Goal: Task Accomplishment & Management: Manage account settings

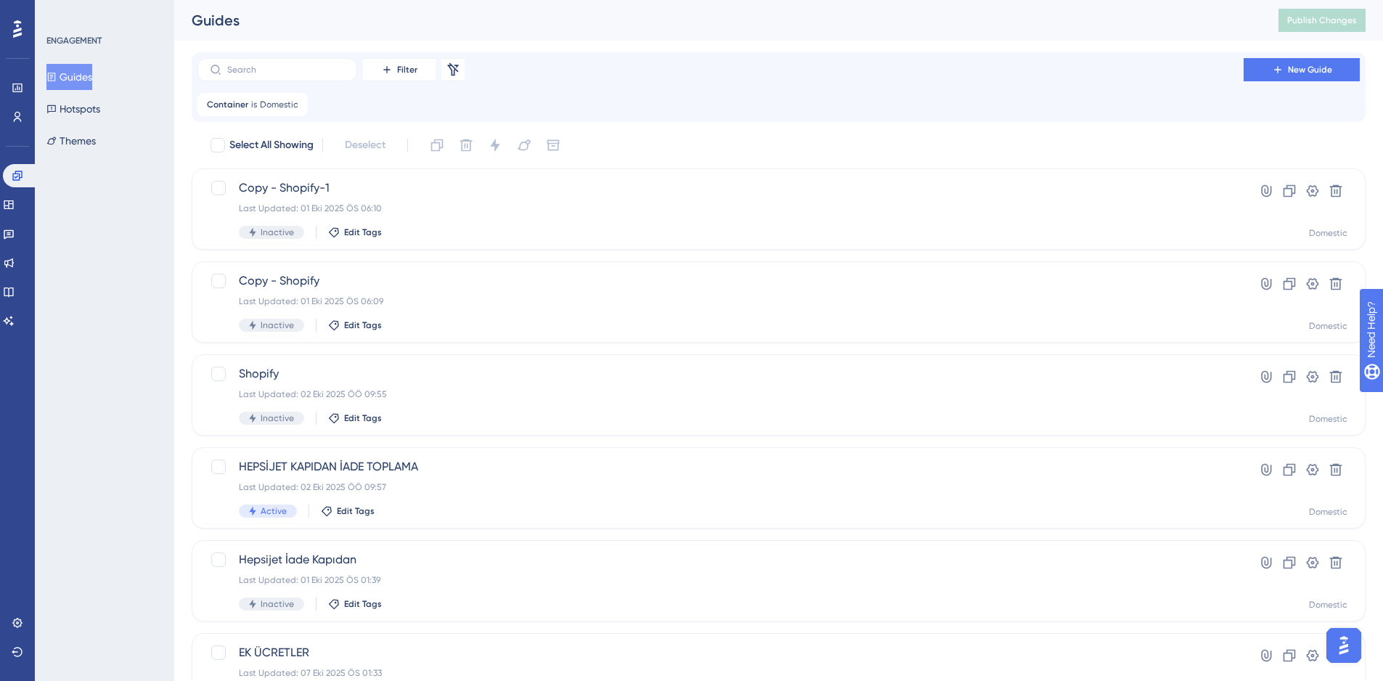
click at [79, 77] on button "Guides" at bounding box center [69, 77] width 46 height 26
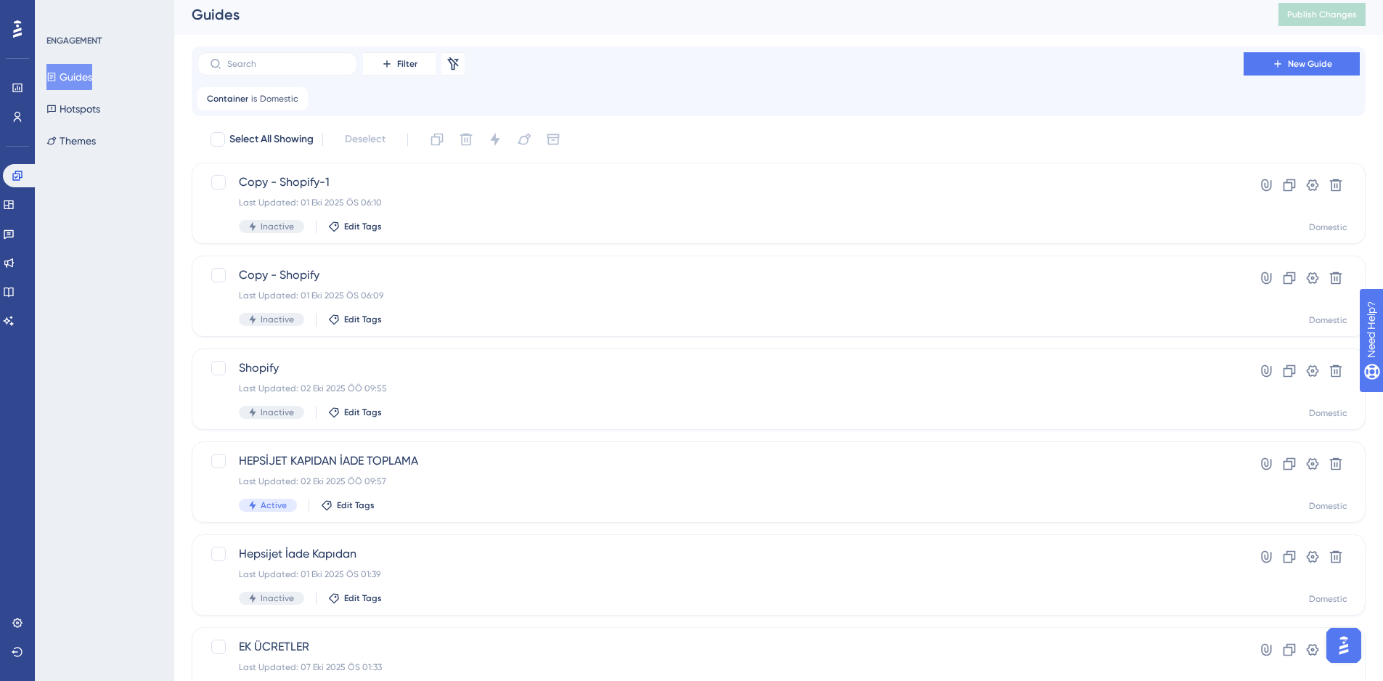
scroll to position [1, 0]
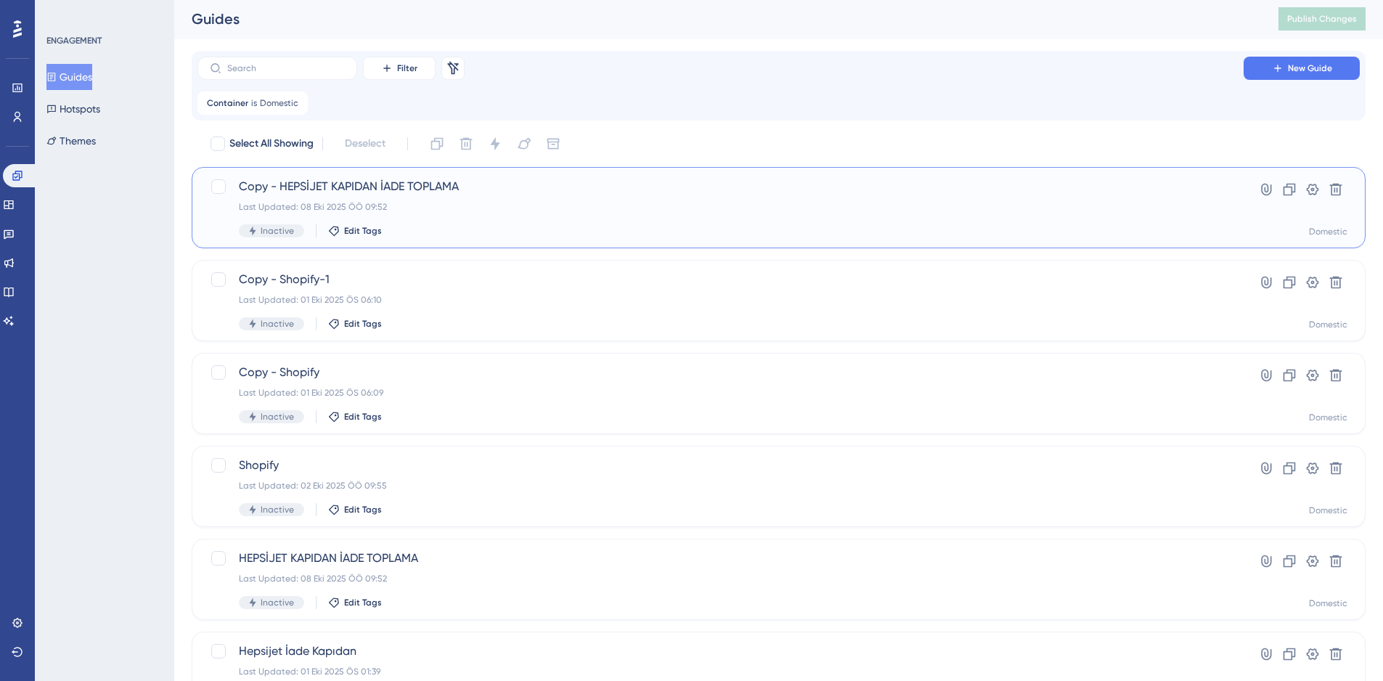
click at [470, 210] on div "Last Updated: 08 Eki 2025 ÖÖ 09:52" at bounding box center [720, 207] width 963 height 12
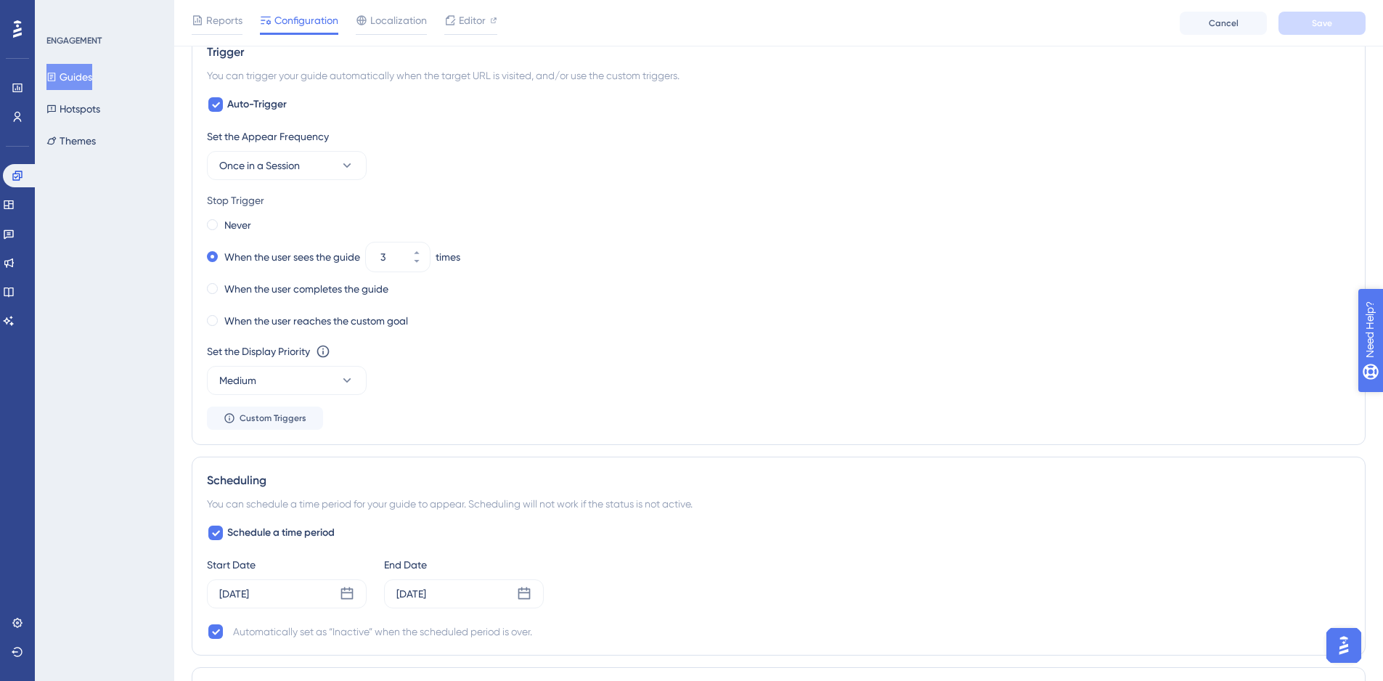
scroll to position [663, 0]
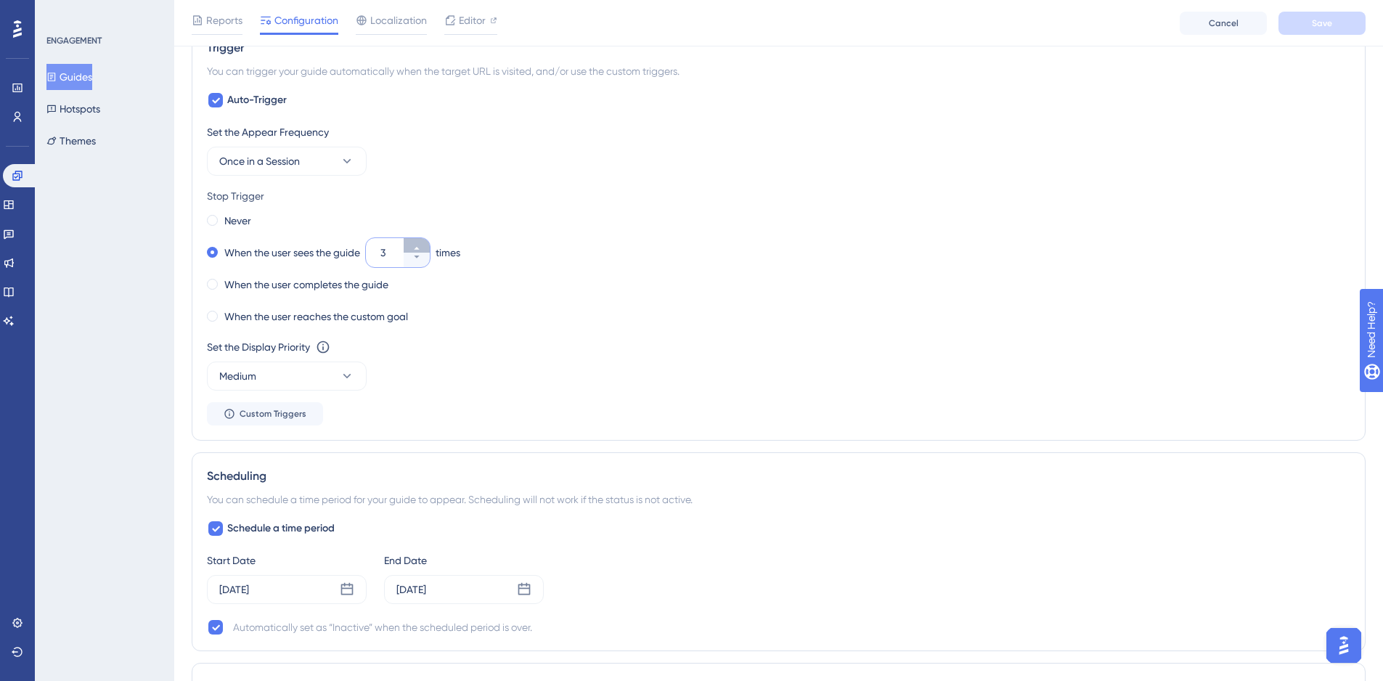
click at [421, 246] on icon at bounding box center [416, 248] width 9 height 9
click at [412, 260] on button "5" at bounding box center [417, 260] width 26 height 15
click at [412, 258] on button "4" at bounding box center [417, 260] width 26 height 15
type input "3"
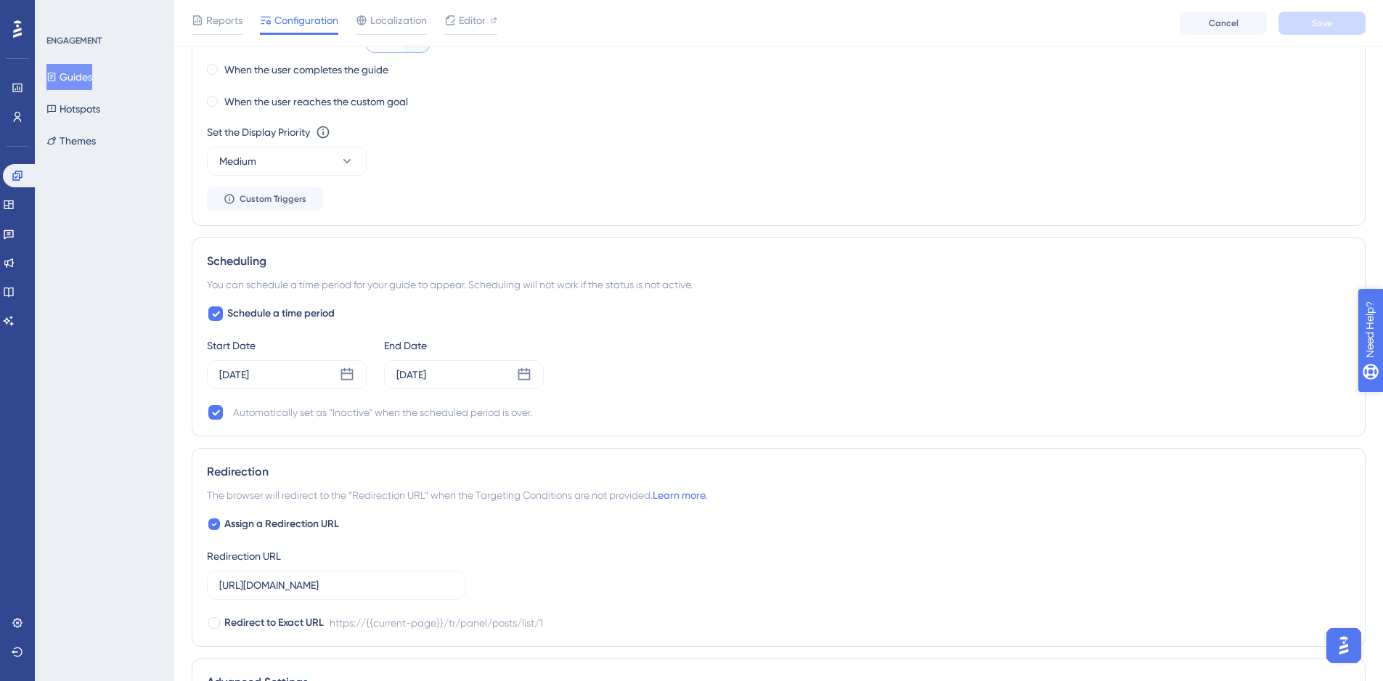
scroll to position [934, 0]
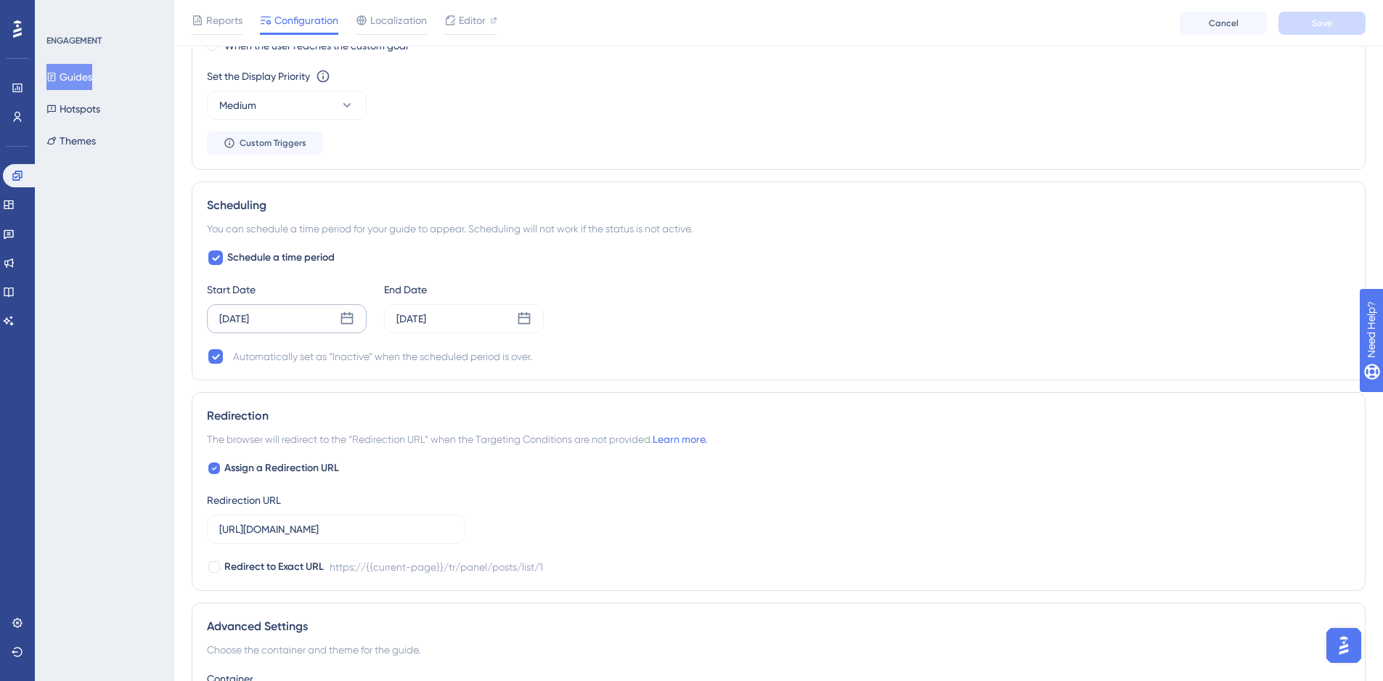
click at [348, 314] on icon at bounding box center [347, 318] width 12 height 12
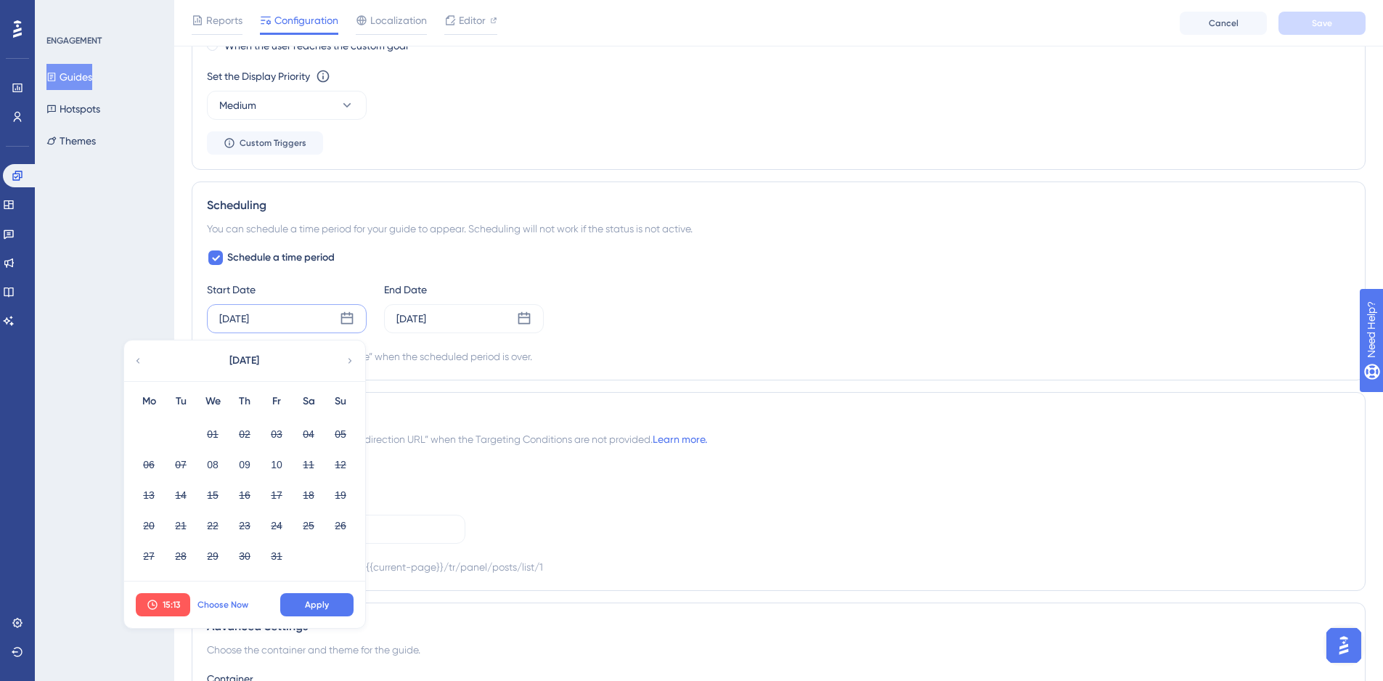
click at [232, 610] on span "Choose Now" at bounding box center [222, 605] width 51 height 12
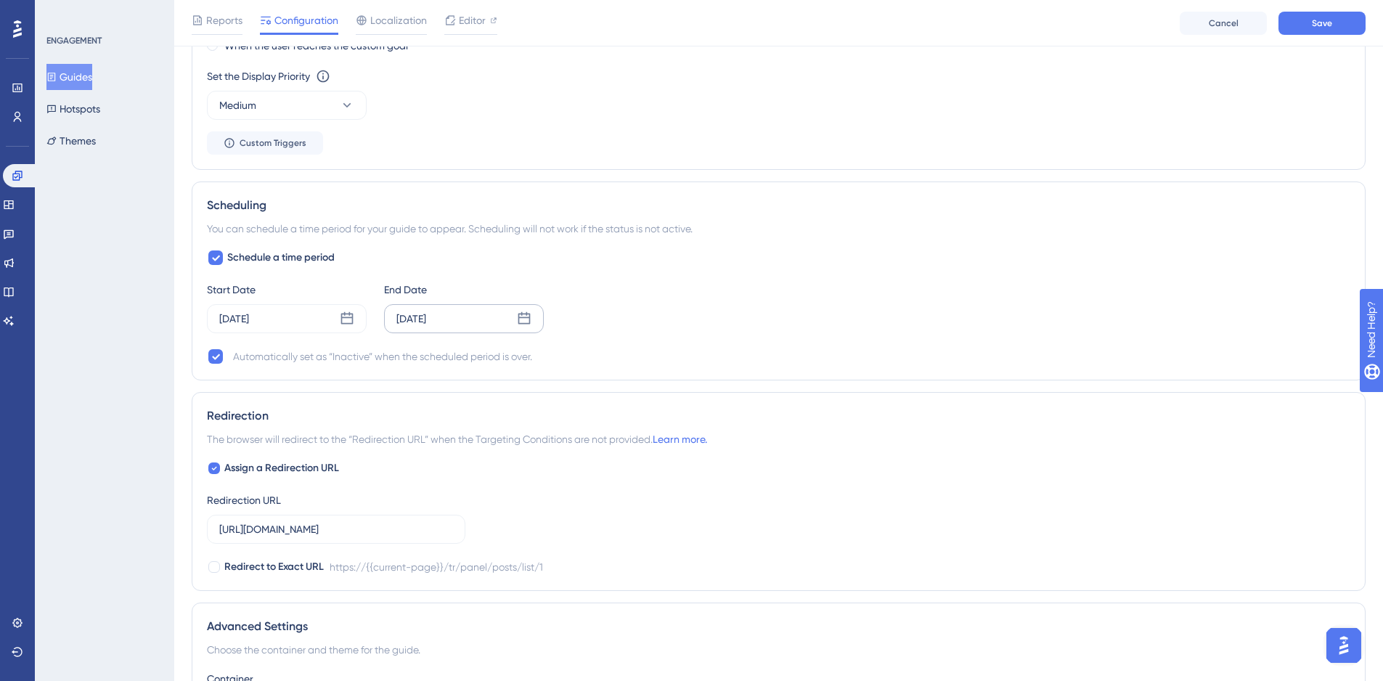
click at [486, 327] on div "[DATE]" at bounding box center [464, 318] width 160 height 29
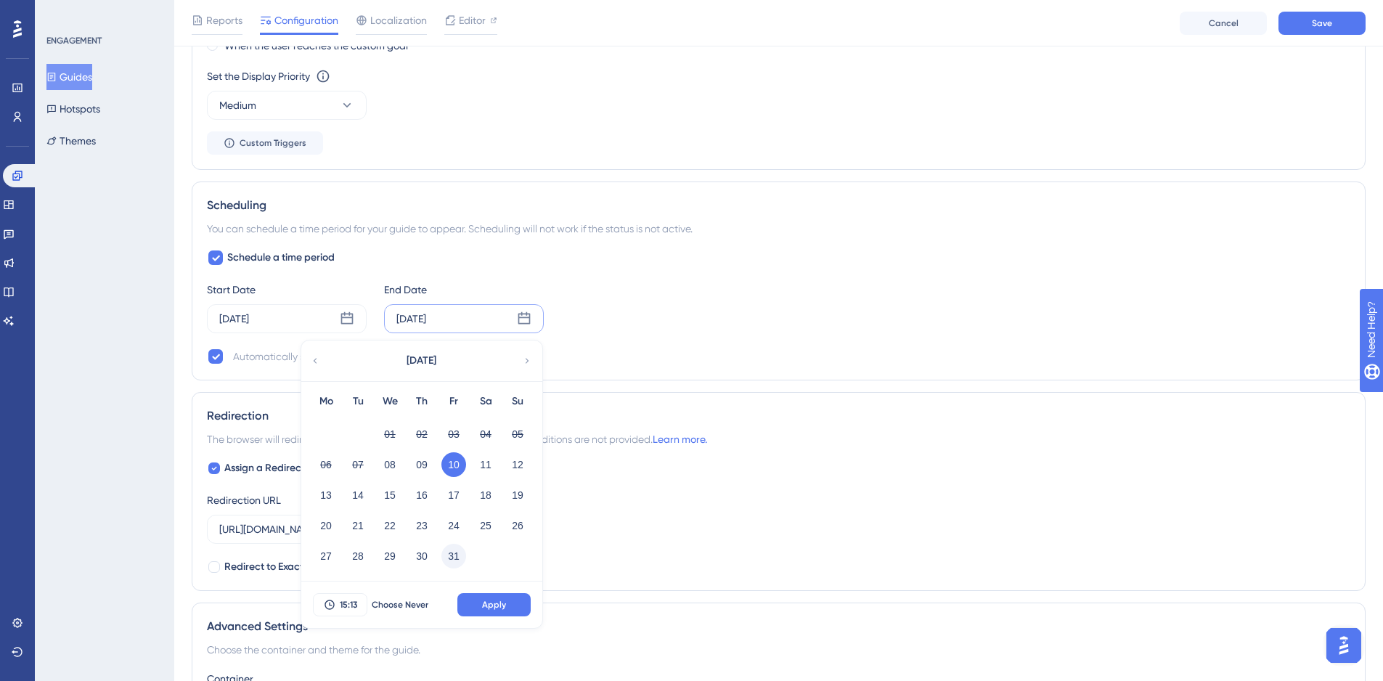
click at [458, 553] on button "31" at bounding box center [453, 556] width 25 height 25
click at [517, 606] on button "Apply" at bounding box center [493, 604] width 73 height 23
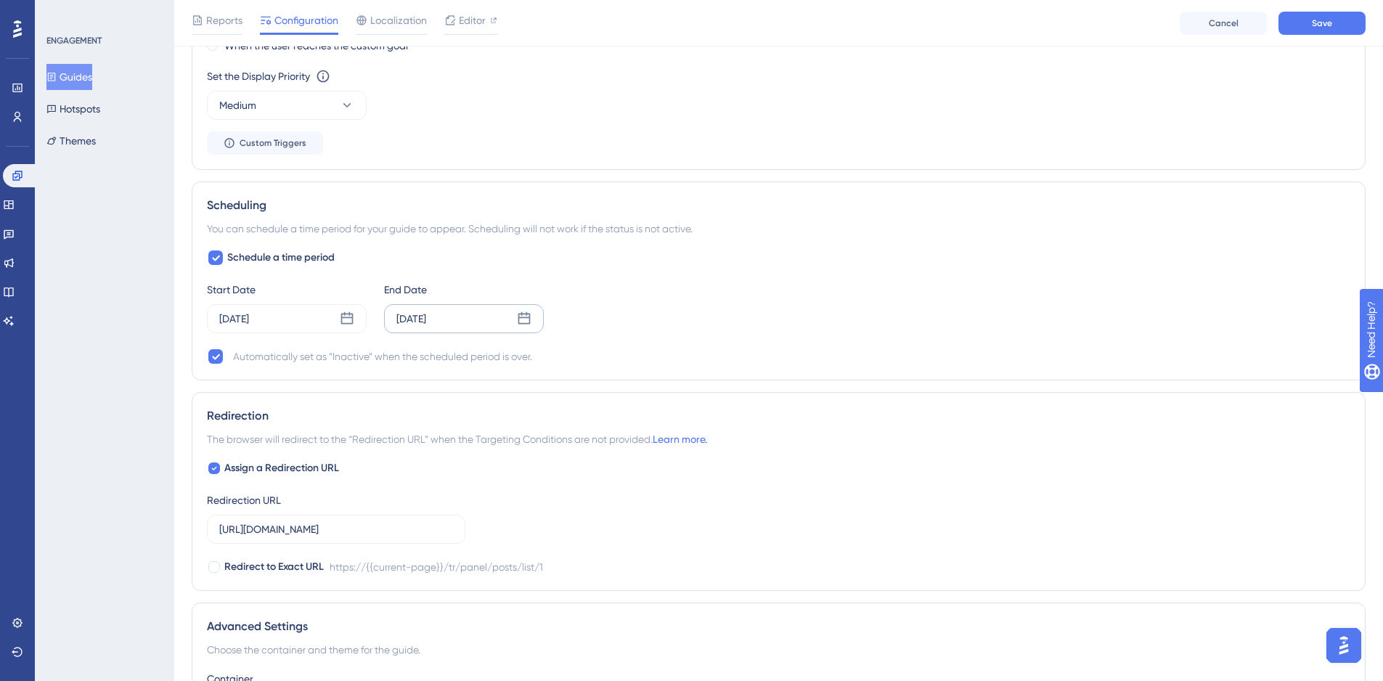
click at [728, 307] on div "Start Date [DATE] End Date [DATE]" at bounding box center [778, 307] width 1143 height 52
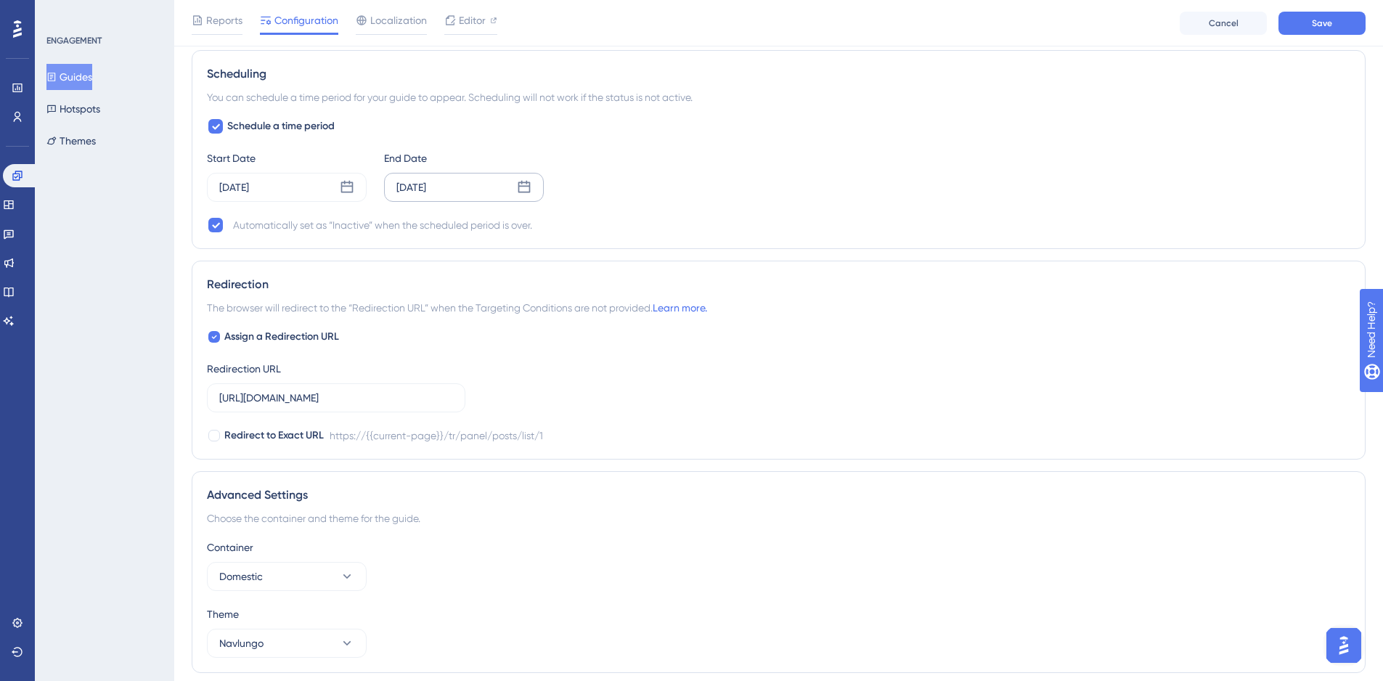
scroll to position [1073, 0]
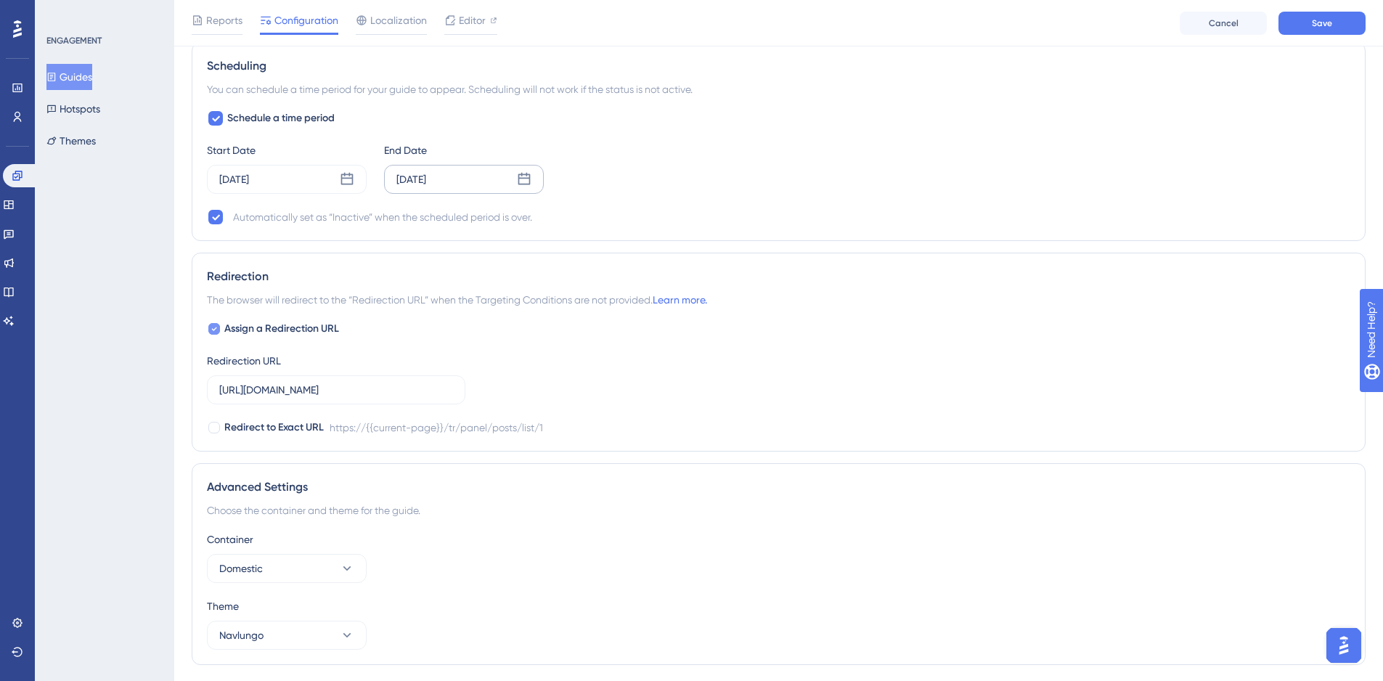
click at [217, 327] on div at bounding box center [214, 329] width 12 height 12
checkbox input "false"
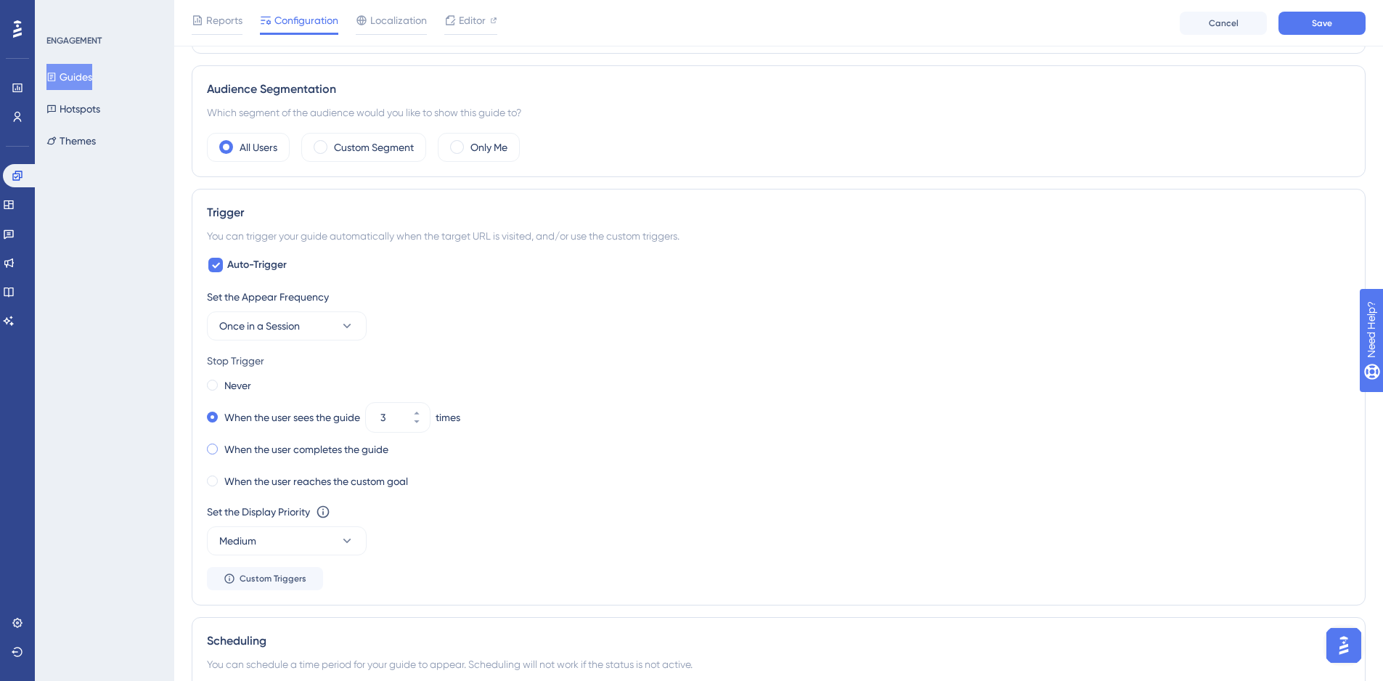
scroll to position [508, 0]
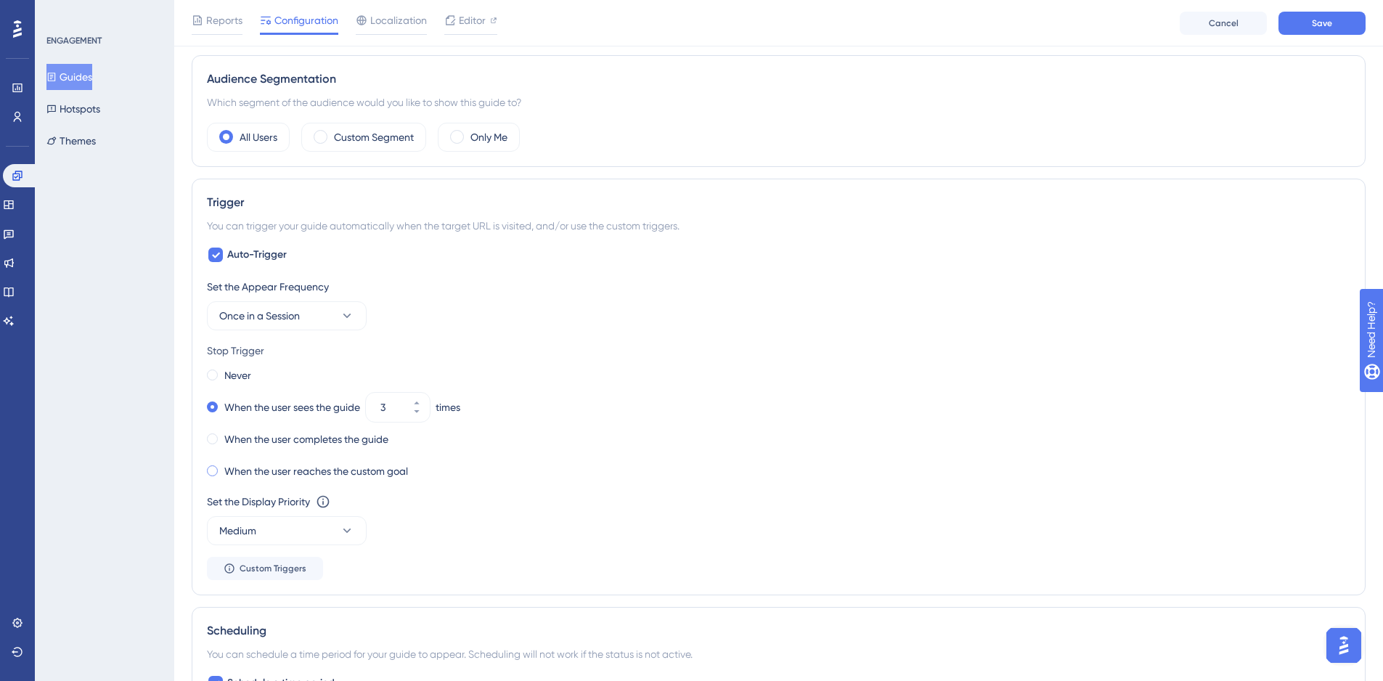
click at [334, 468] on label "When the user reaches the custom goal" at bounding box center [316, 470] width 184 height 17
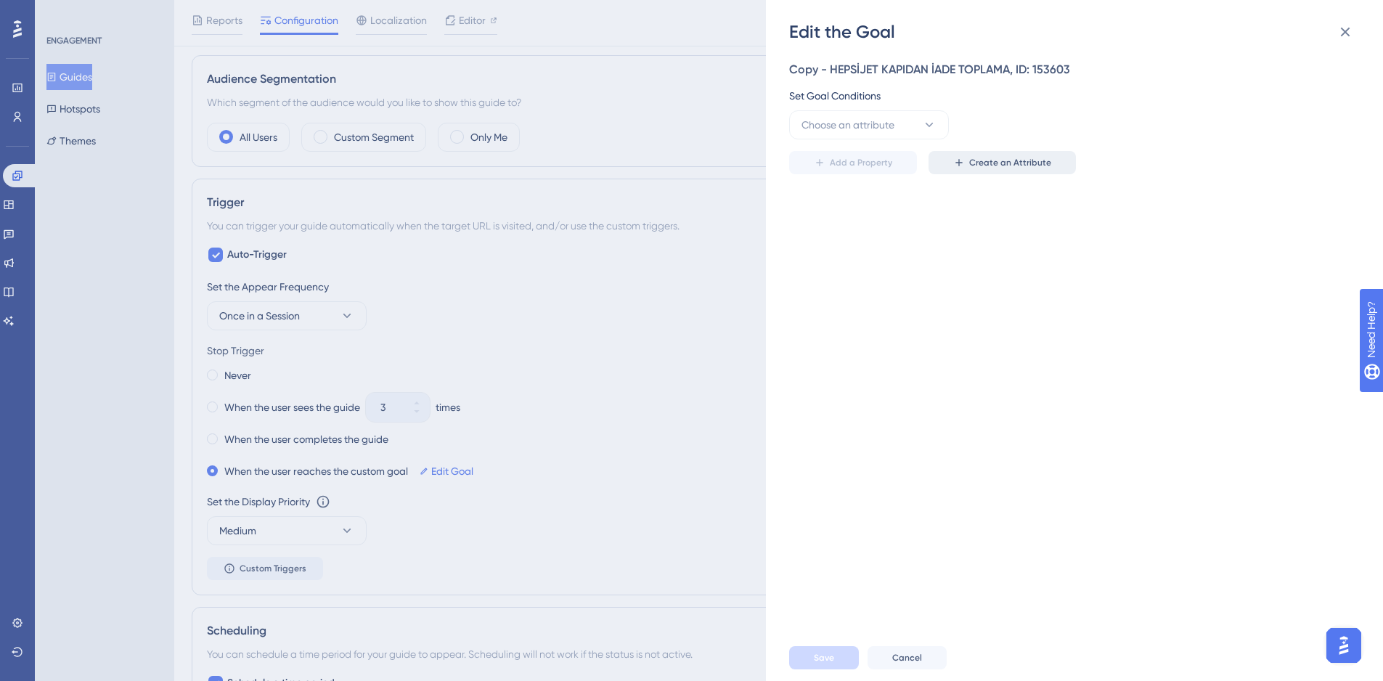
click at [1009, 166] on span "Create an Attribute" at bounding box center [1010, 163] width 82 height 12
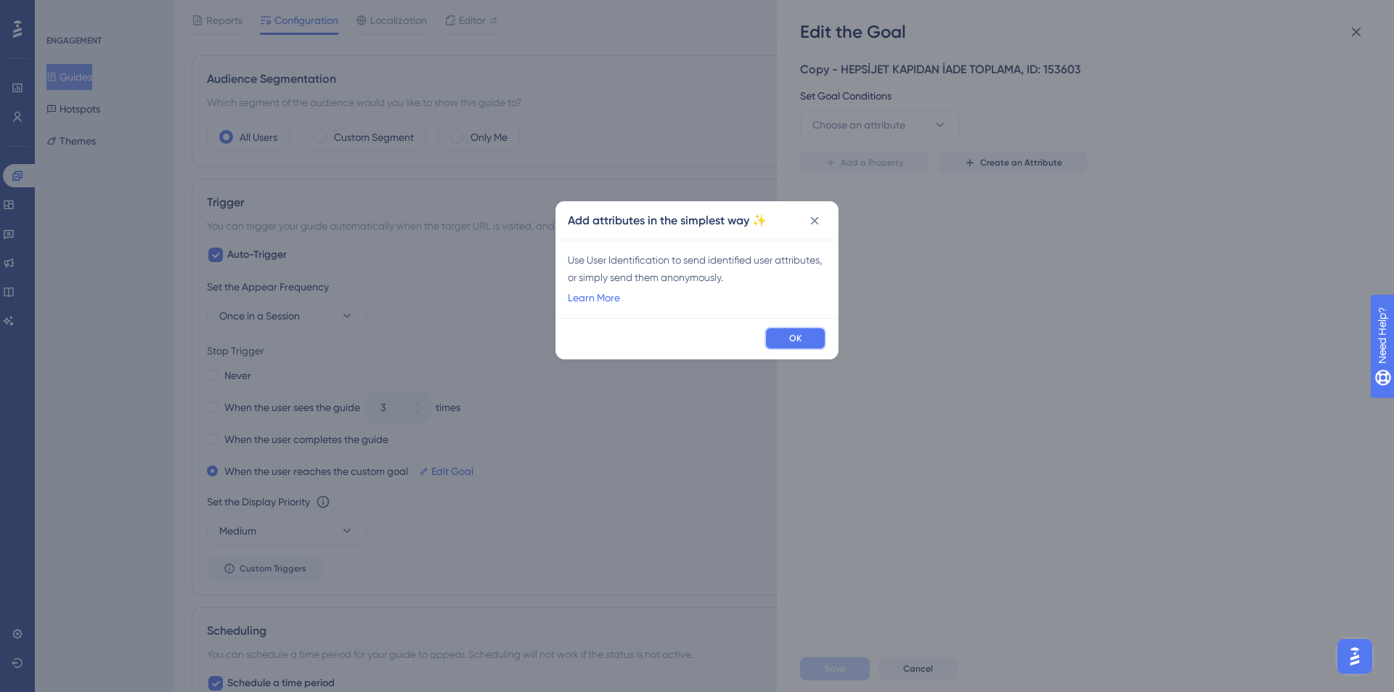
click at [797, 332] on span "OK" at bounding box center [795, 338] width 12 height 12
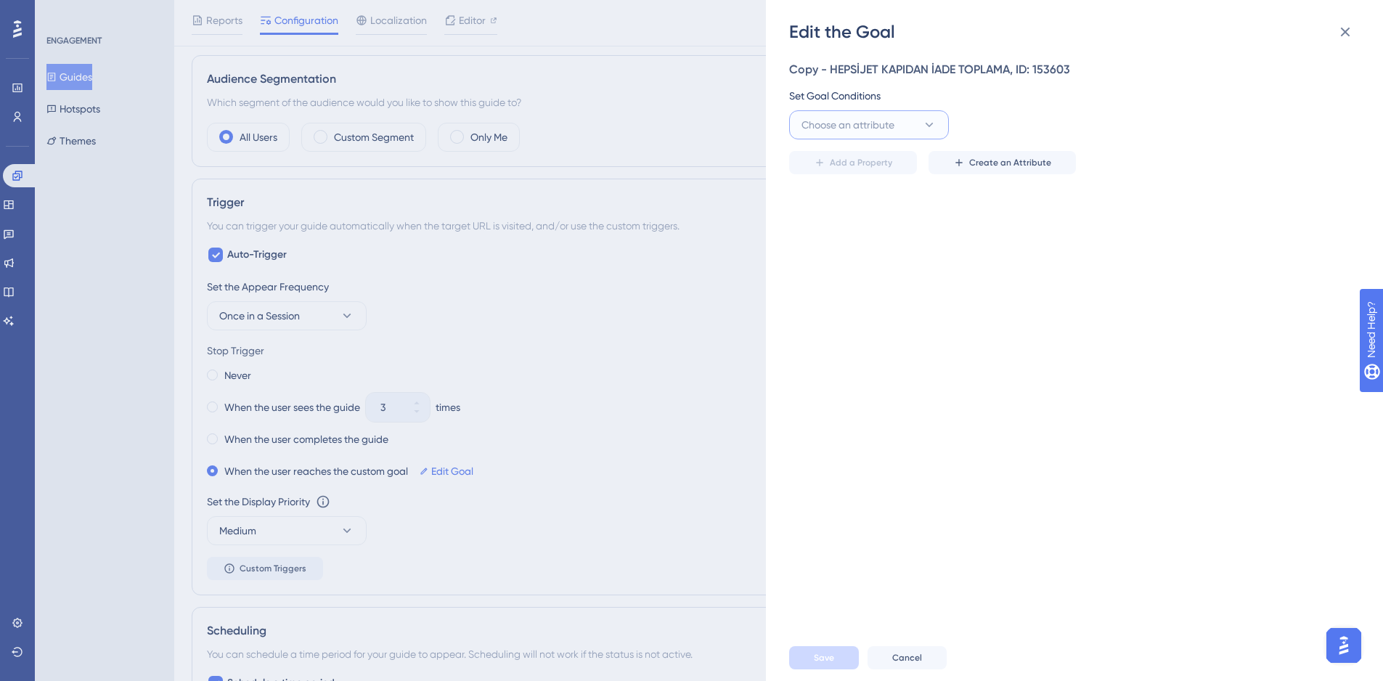
click at [891, 126] on span "Choose an attribute" at bounding box center [847, 124] width 93 height 17
click at [1339, 30] on icon at bounding box center [1344, 31] width 17 height 17
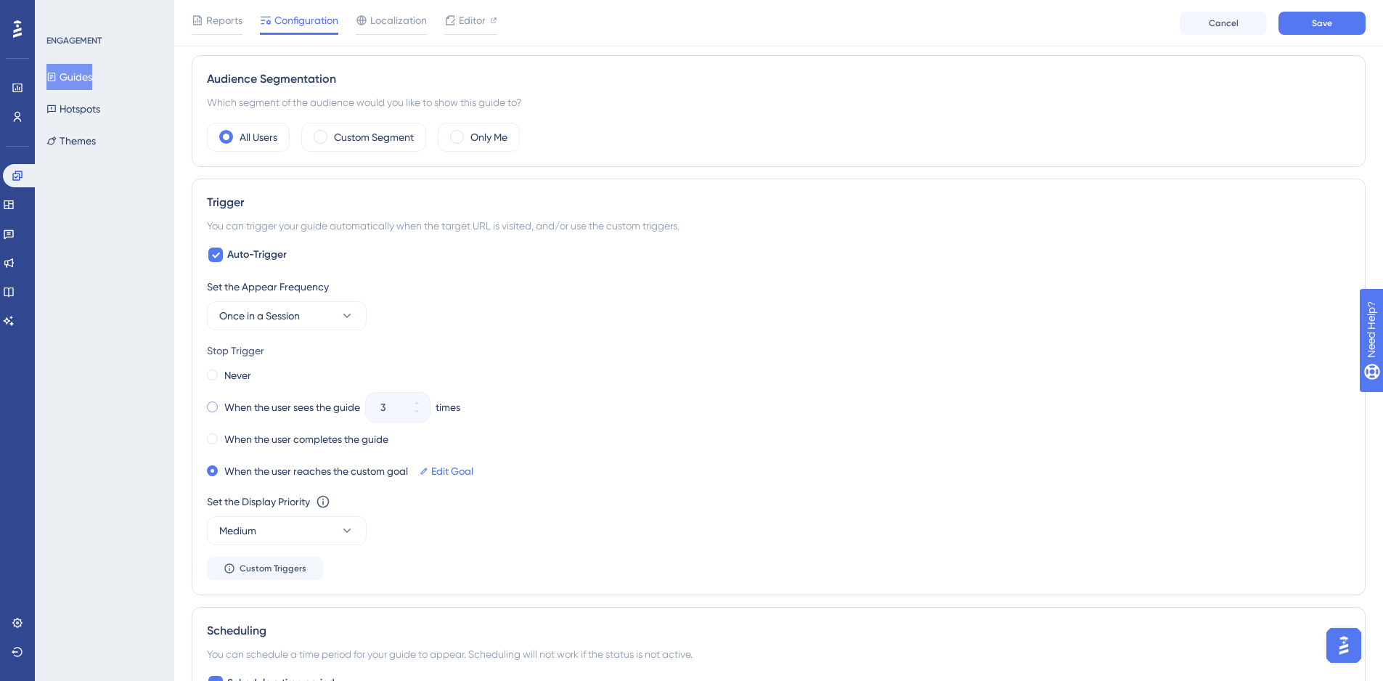
click at [287, 414] on label "When the user sees the guide" at bounding box center [292, 407] width 136 height 17
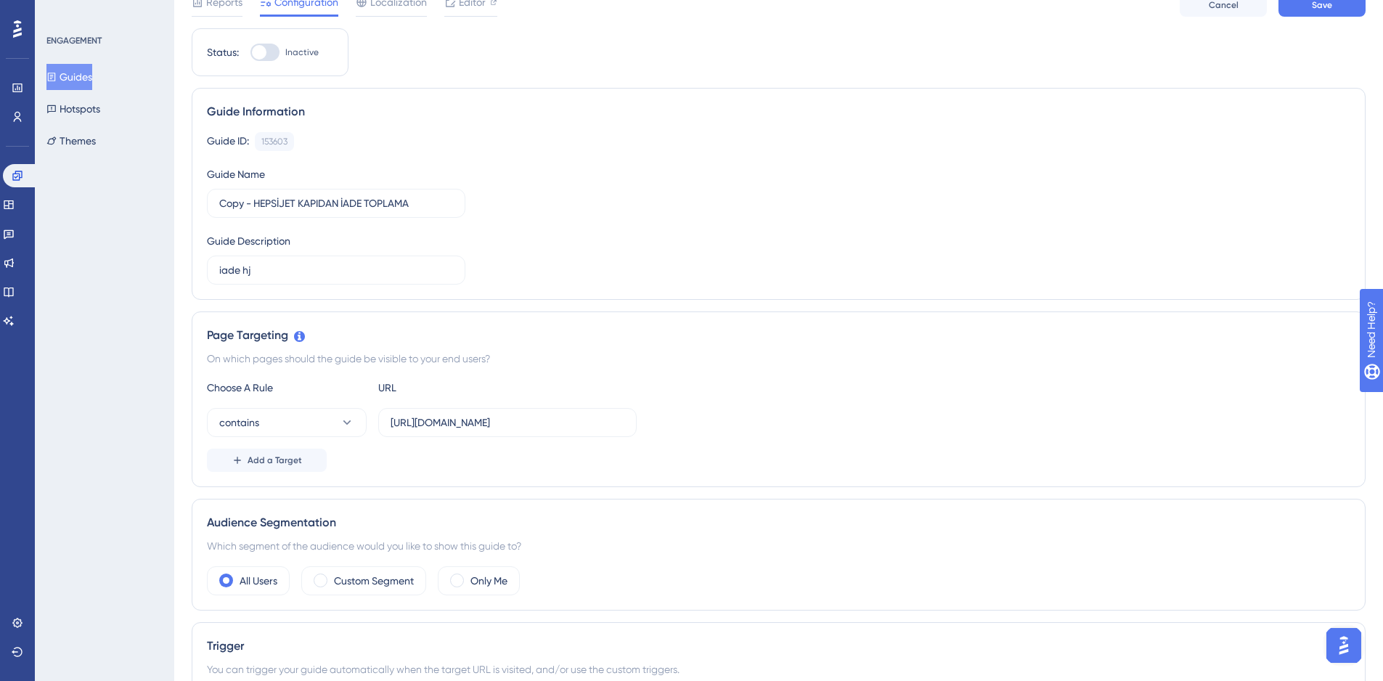
scroll to position [0, 0]
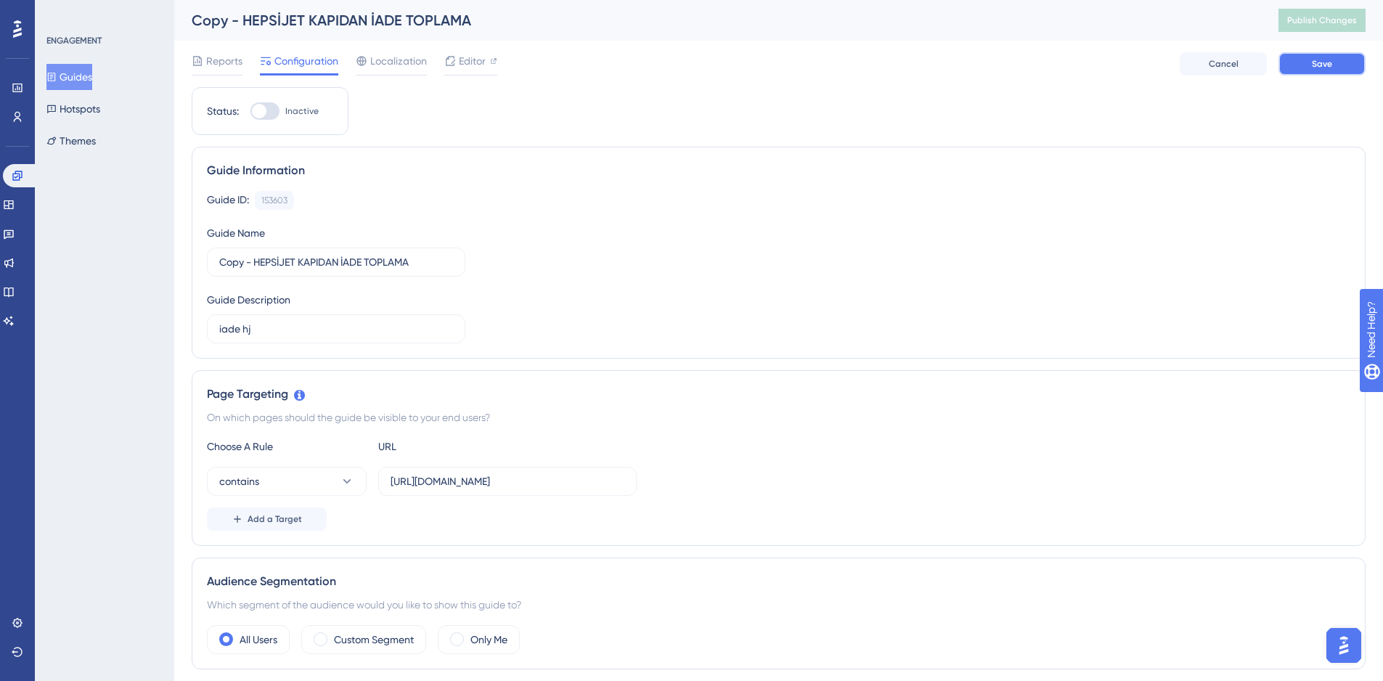
click at [1318, 60] on span "Save" at bounding box center [1322, 64] width 20 height 12
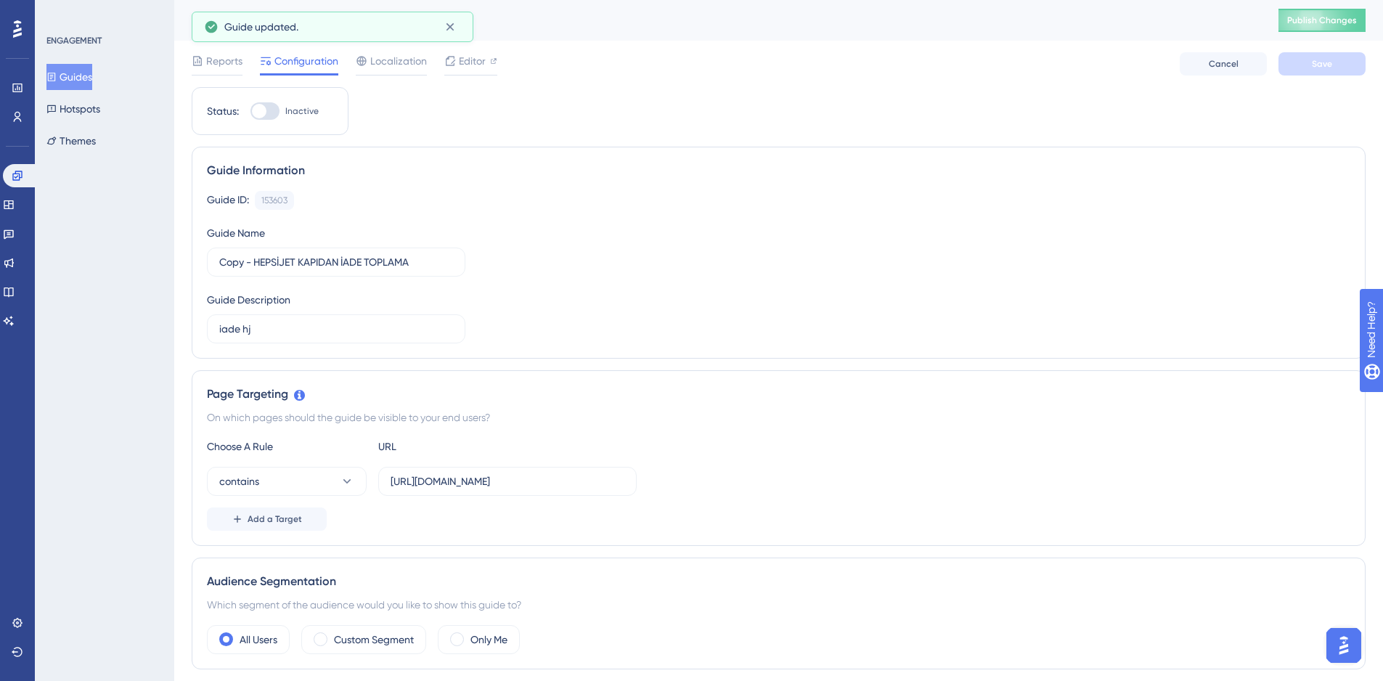
click at [266, 115] on div at bounding box center [264, 110] width 29 height 17
click at [250, 112] on input "Inactive" at bounding box center [250, 111] width 1 height 1
checkbox input "true"
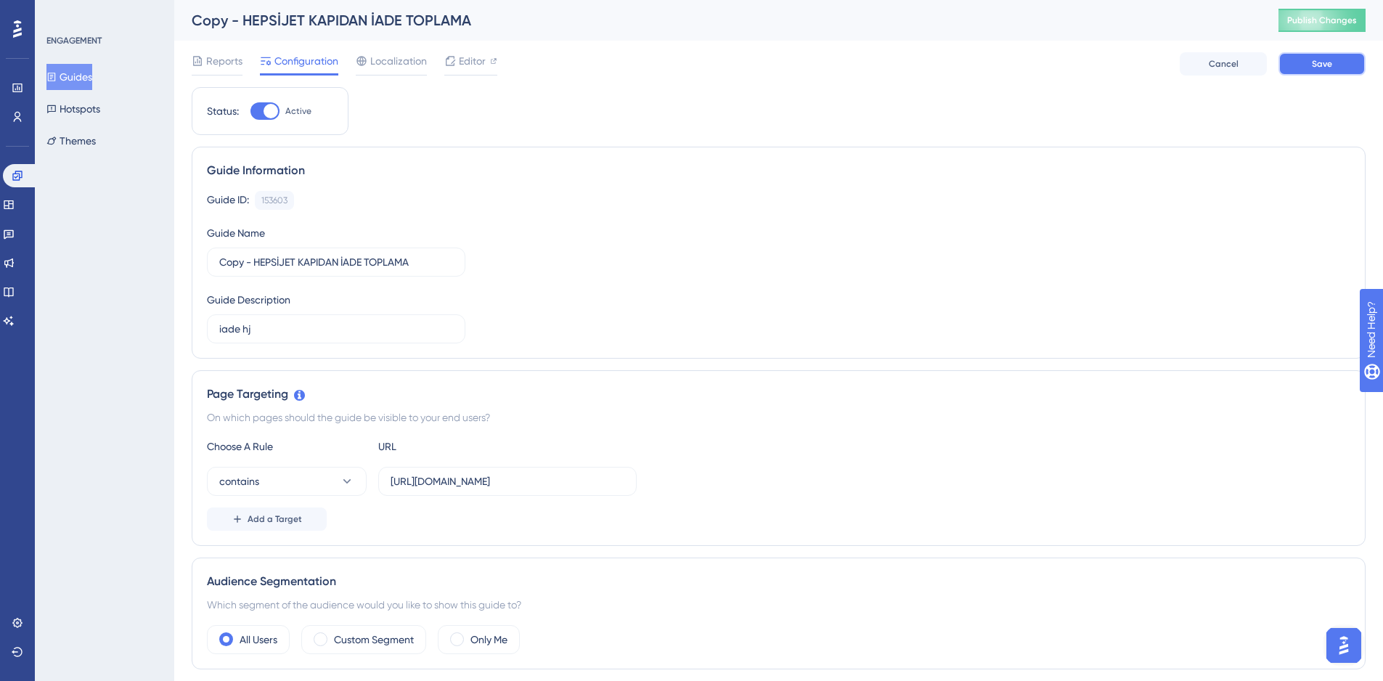
click at [1323, 61] on span "Save" at bounding box center [1322, 64] width 20 height 12
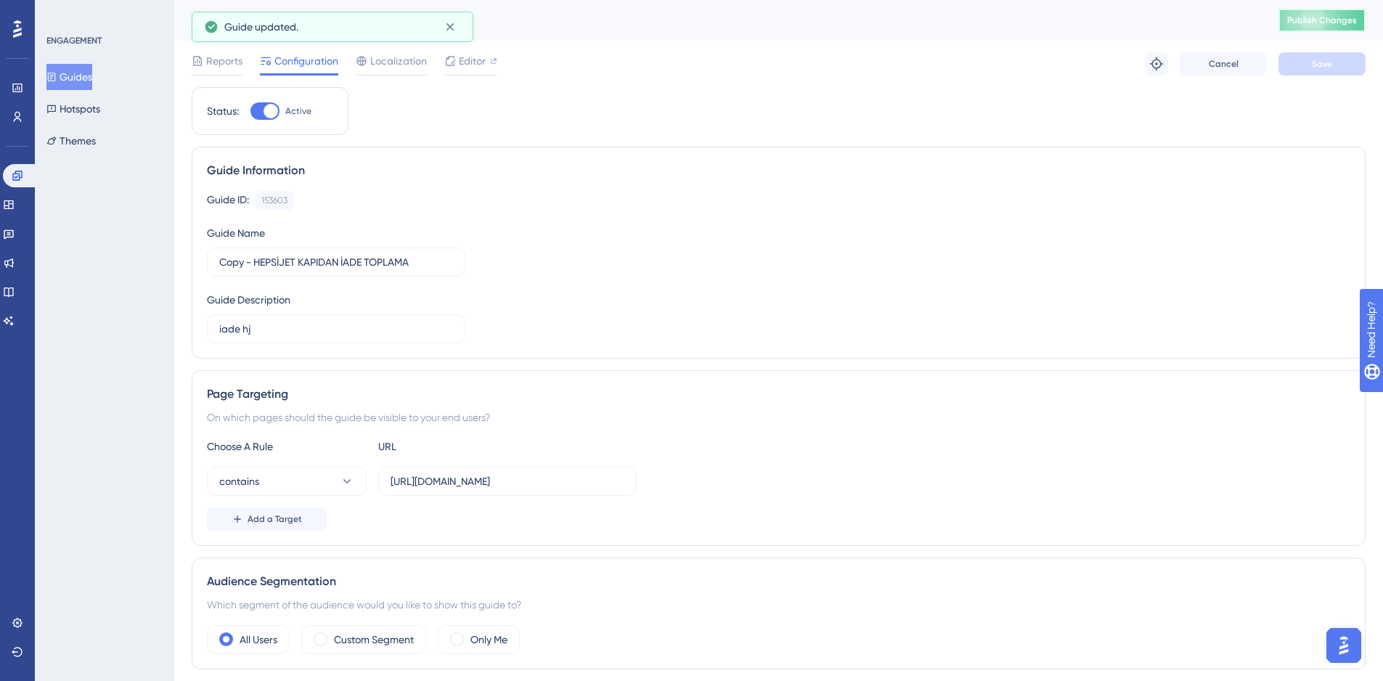
click at [1339, 20] on span "Publish Changes" at bounding box center [1322, 21] width 70 height 12
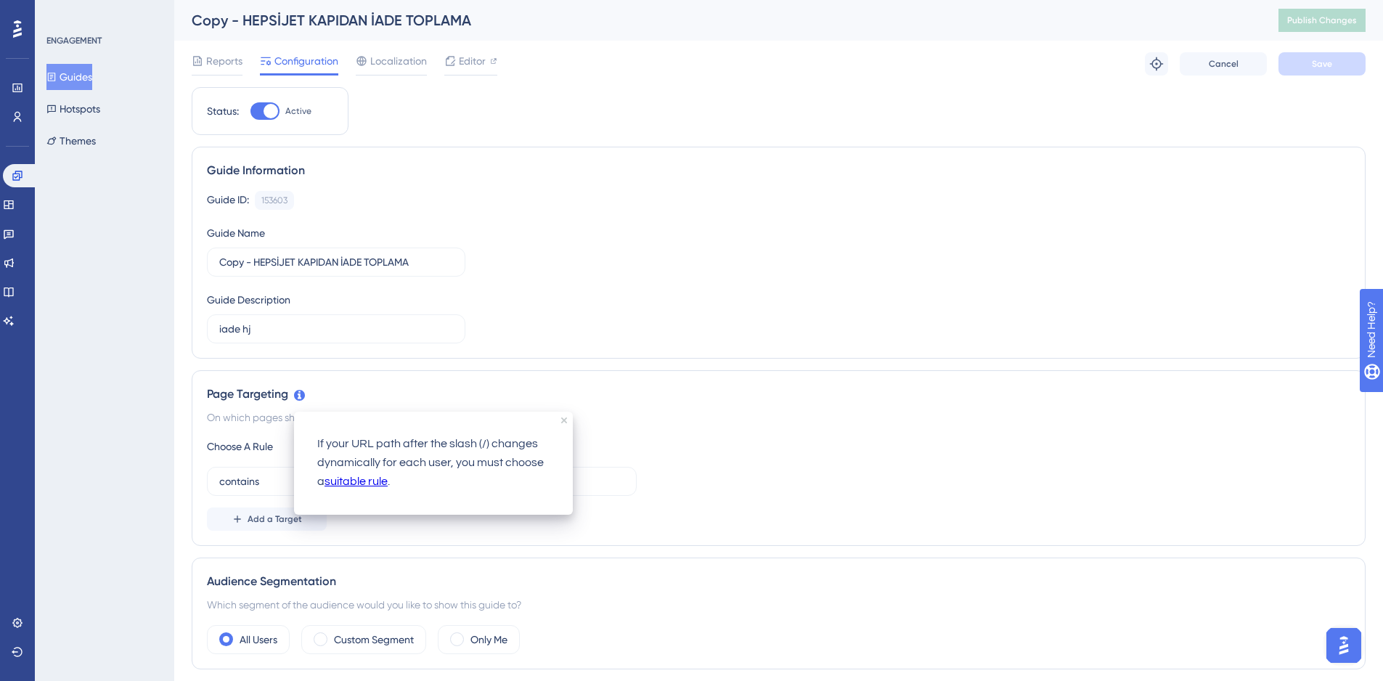
click at [764, 500] on div "Choose A Rule URL contains [URL][DOMAIN_NAME] Add a Target" at bounding box center [778, 484] width 1143 height 93
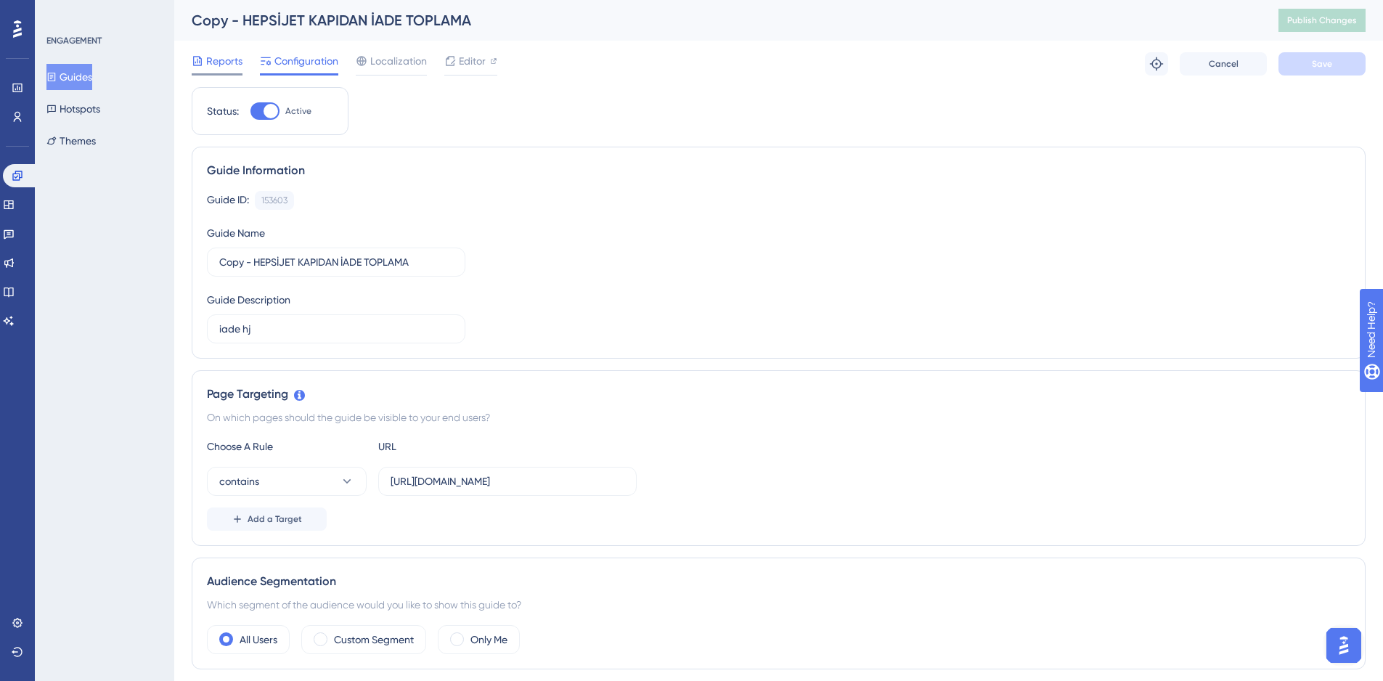
click at [232, 60] on span "Reports" at bounding box center [224, 60] width 36 height 17
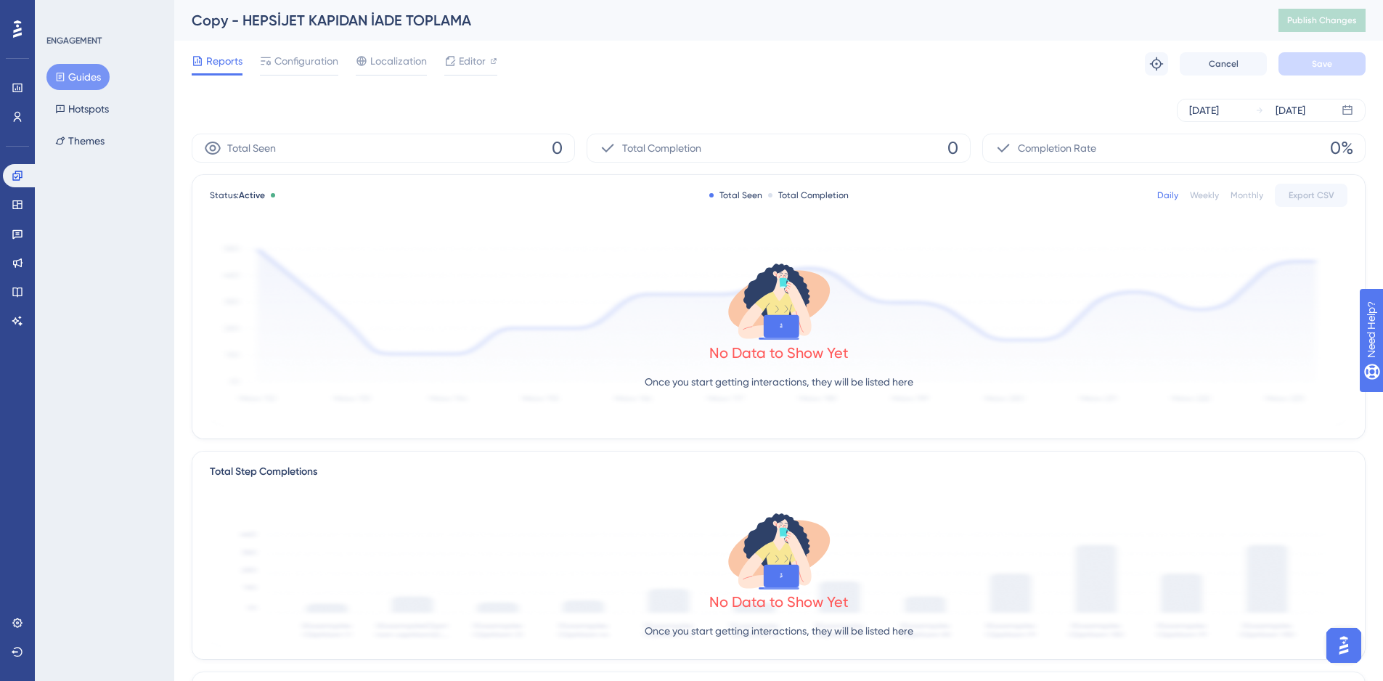
click at [70, 74] on button "Guides" at bounding box center [77, 77] width 63 height 26
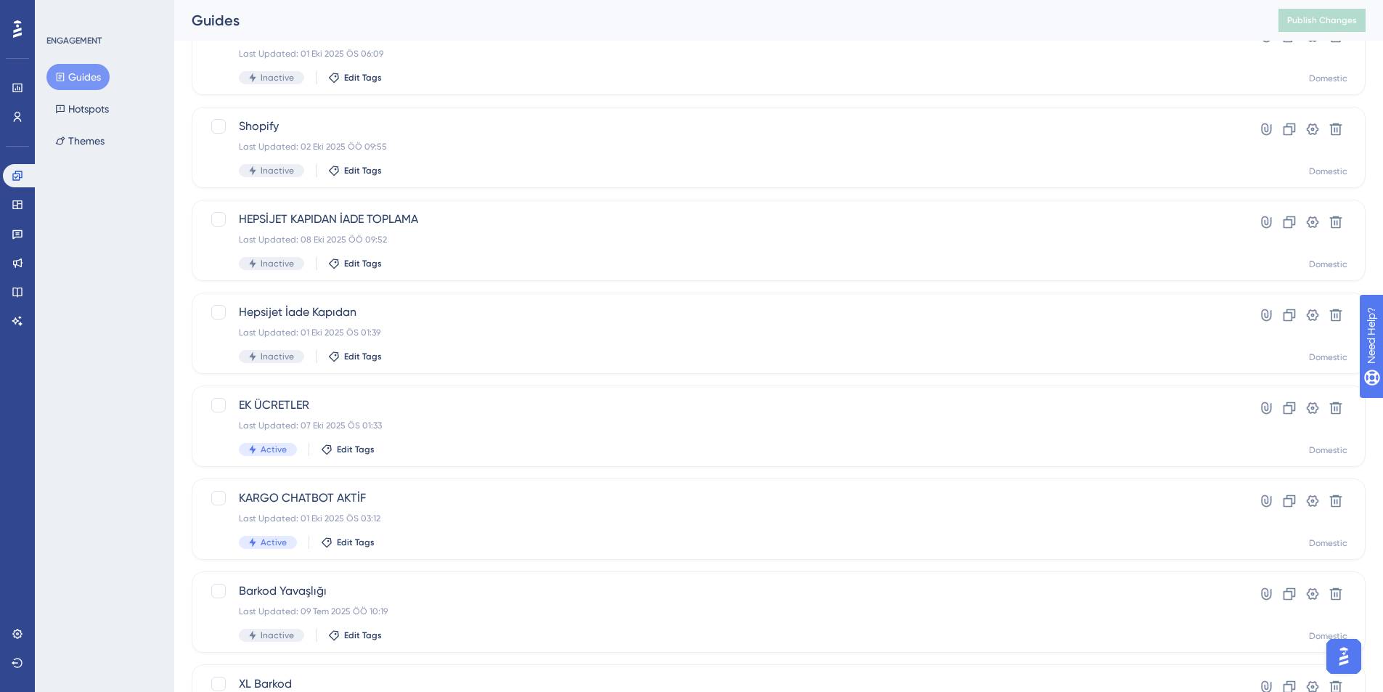
scroll to position [52, 0]
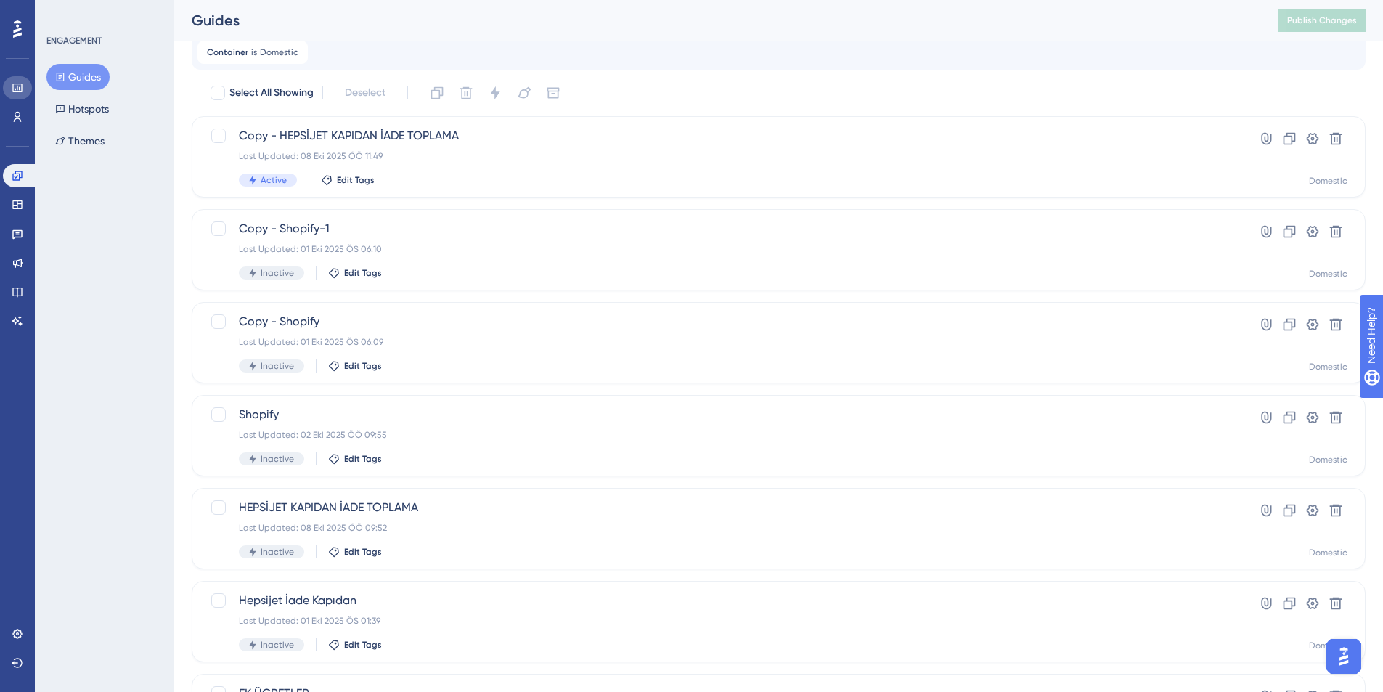
click at [5, 86] on link at bounding box center [17, 87] width 29 height 23
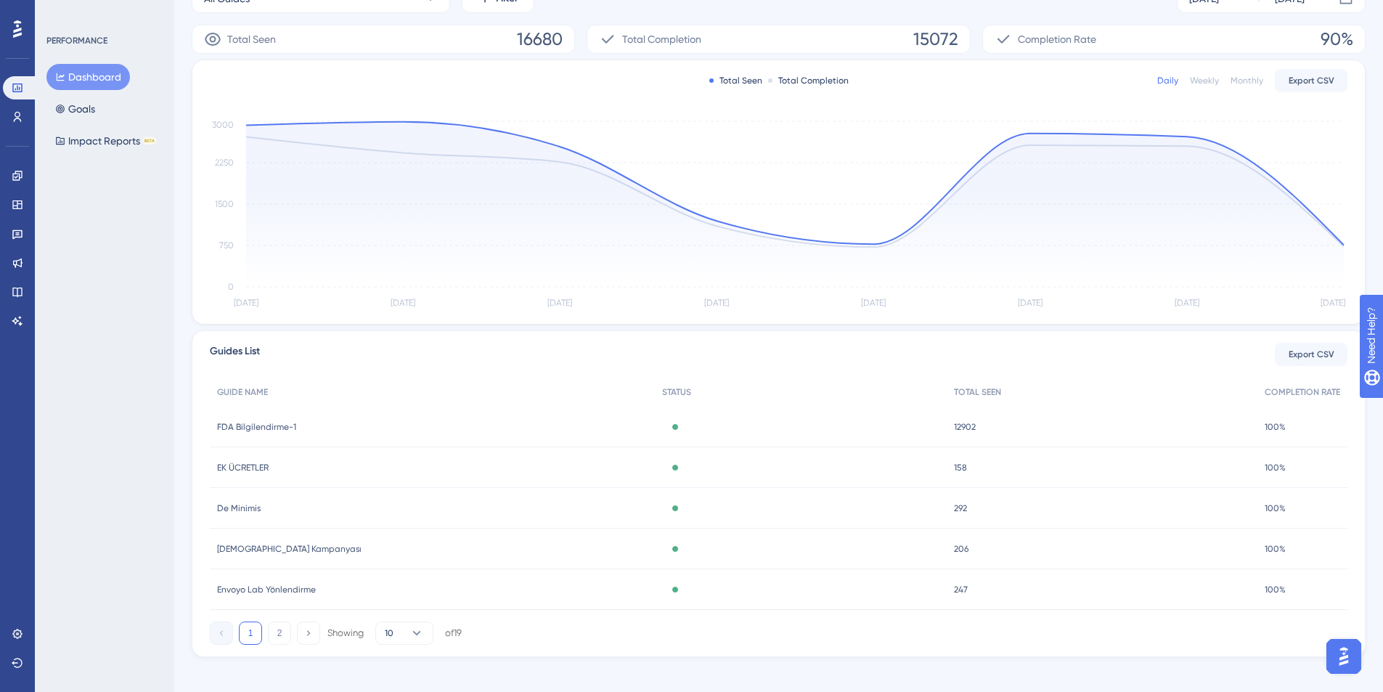
scroll to position [248, 0]
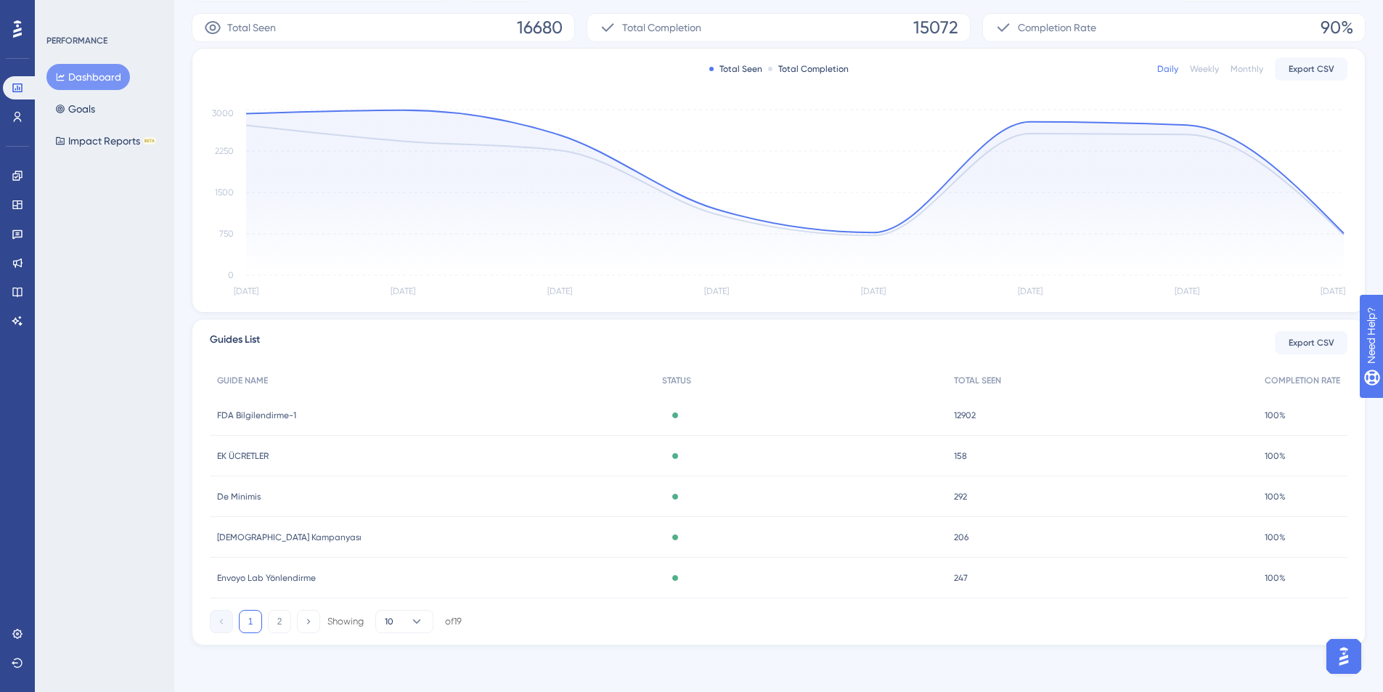
click at [277, 622] on button "2" at bounding box center [279, 621] width 23 height 23
